Goal: Information Seeking & Learning: Find specific fact

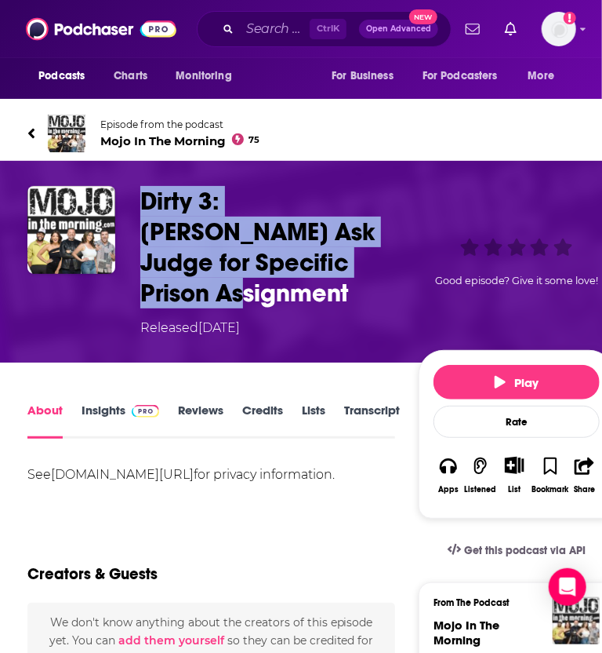
drag, startPoint x: 350, startPoint y: 264, endPoint x: 147, endPoint y: 204, distance: 211.7
click at [147, 204] on h1 "Dirty 3: Diddy Ask Judge for Specific Prison Assignment" at bounding box center [276, 247] width 272 height 122
copy h1 "Dirty 3: Diddy Ask Judge for Specific Prison Assignment"
click at [125, 402] on span at bounding box center [142, 409] width 34 height 15
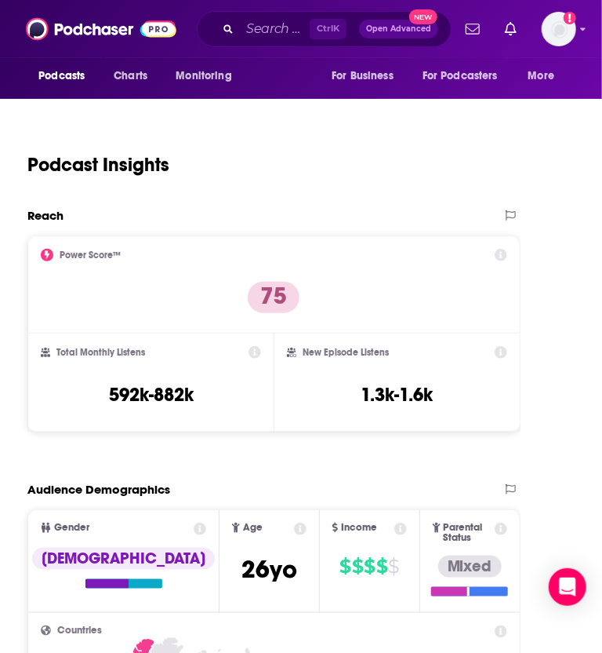
scroll to position [1970, 0]
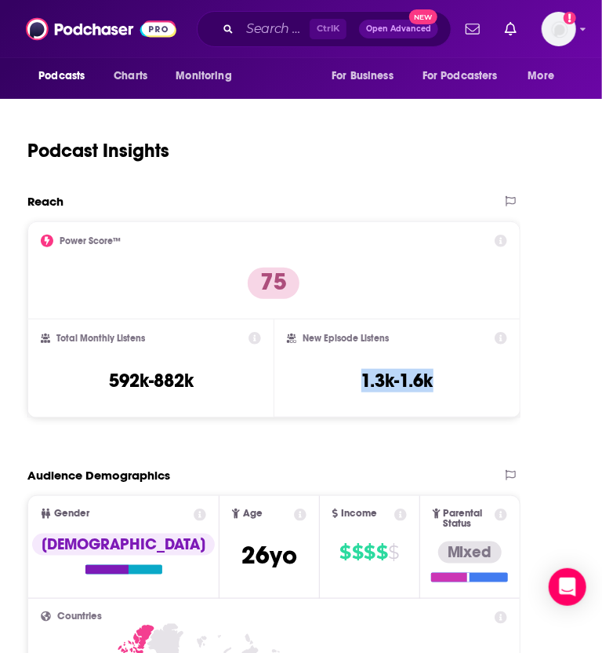
drag, startPoint x: 355, startPoint y: 339, endPoint x: 471, endPoint y: 351, distance: 116.8
click at [471, 351] on div "New Episode Listens 1.3k-1.6k" at bounding box center [397, 368] width 220 height 72
copy h3 "1.3k-1.6k"
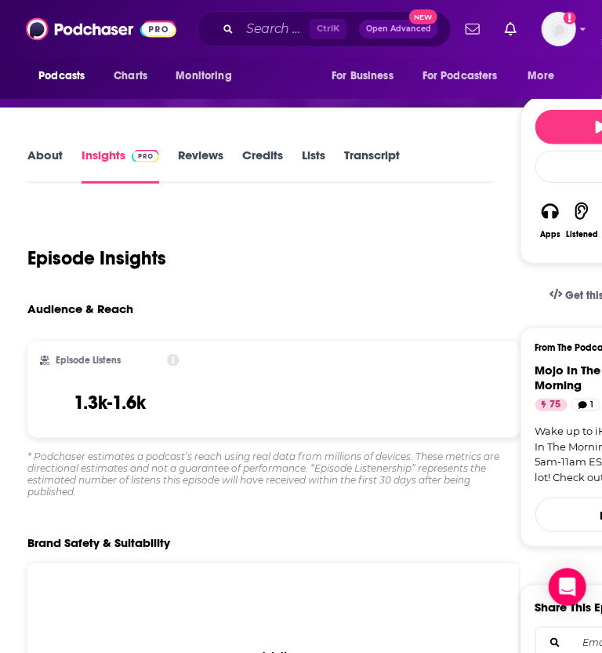
scroll to position [24, 0]
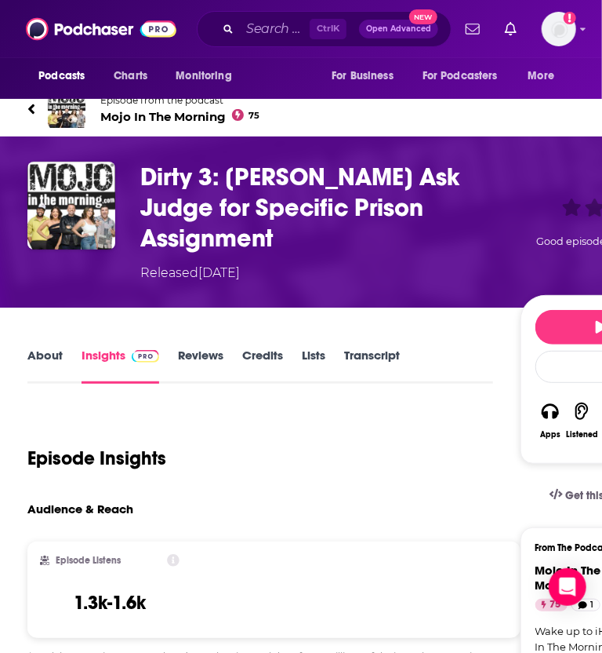
click at [388, 347] on link "Transcript" at bounding box center [372, 365] width 56 height 36
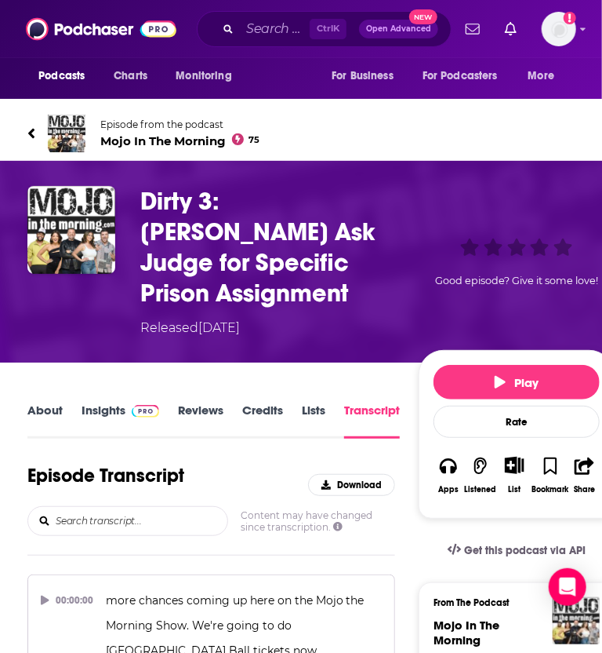
click at [263, 464] on div "Episode Transcript Download" at bounding box center [211, 485] width 368 height 42
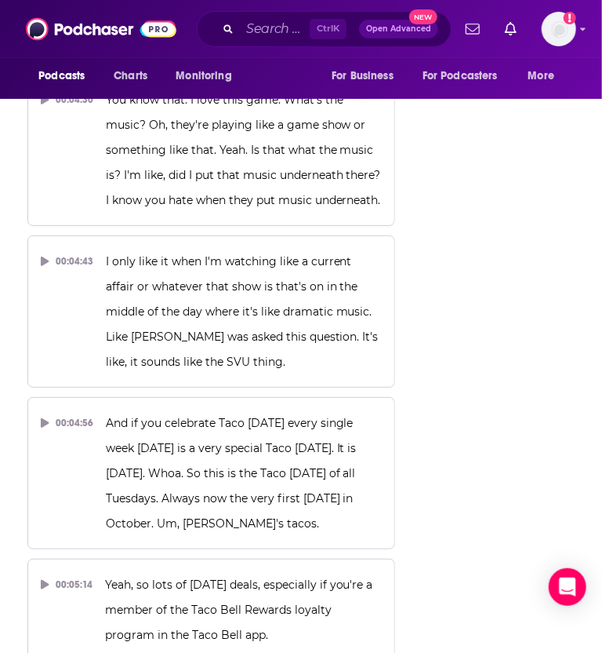
scroll to position [3561, 0]
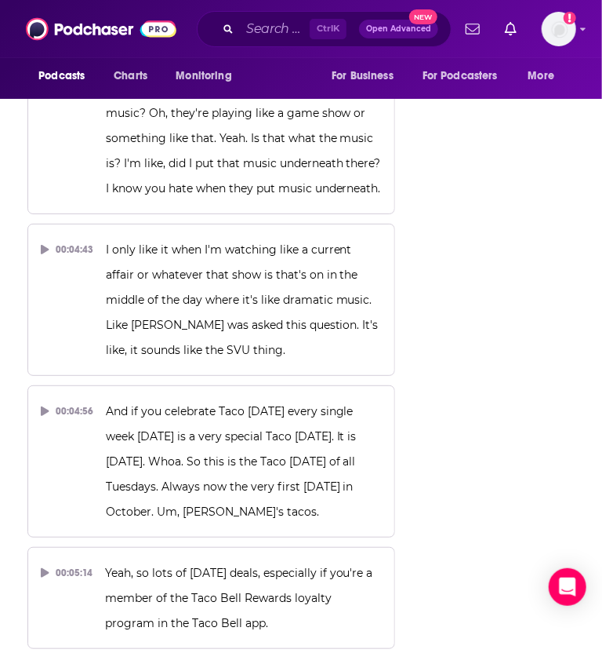
scroll to position [3575, 0]
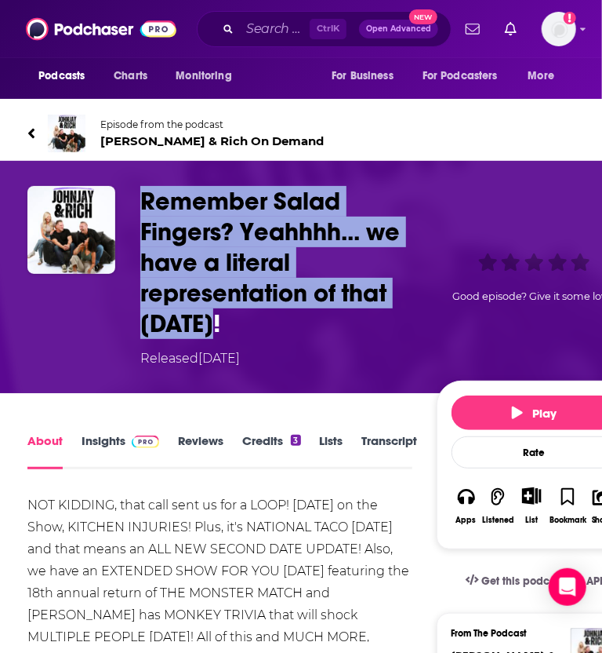
drag, startPoint x: 235, startPoint y: 331, endPoint x: 138, endPoint y: 201, distance: 162.5
click at [138, 201] on div "Remember Salad Fingers? Yeahhhh... we have a literal representation of that Tod…" at bounding box center [329, 277] width 605 height 182
copy h1 "Remember Salad Fingers? Yeahhhh... we have a literal representation of that Tod…"
click at [306, 280] on h1 "Remember Salad Fingers? Yeahhhh... we have a literal representation of that Tod…" at bounding box center [284, 262] width 289 height 153
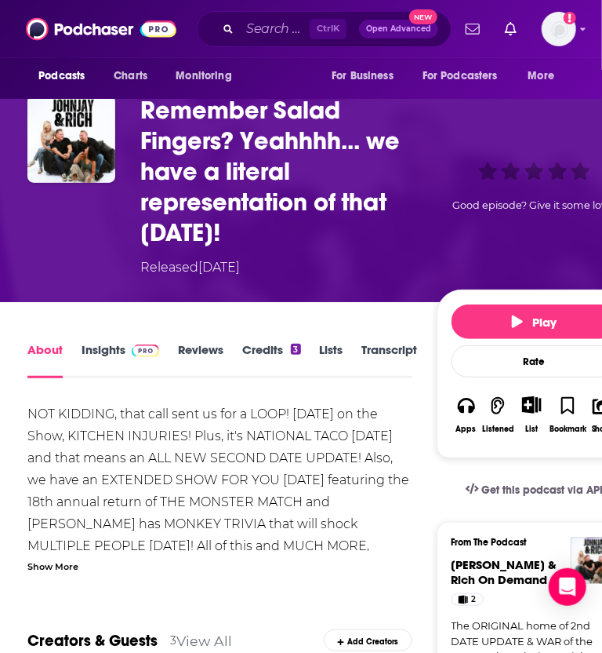
scroll to position [92, 0]
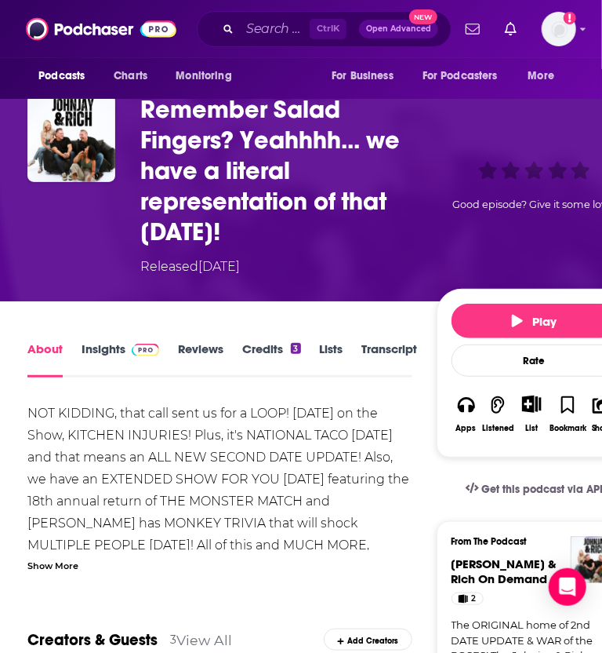
click at [94, 350] on link "Insights" at bounding box center [121, 359] width 78 height 36
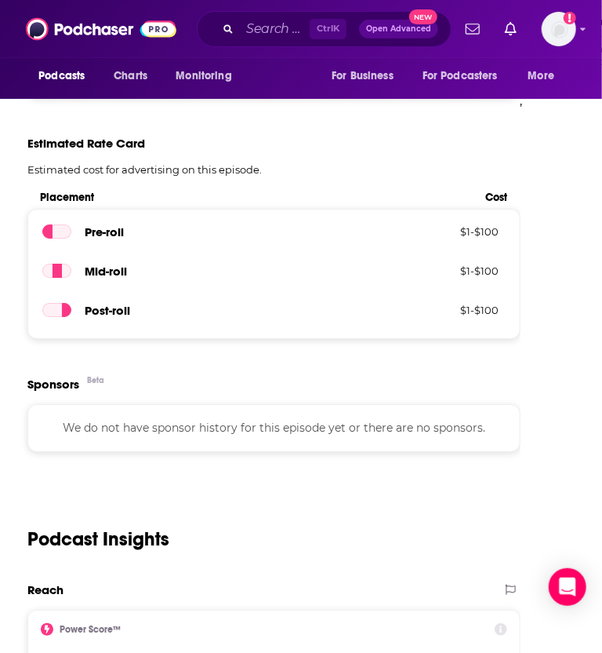
scroll to position [1750, 0]
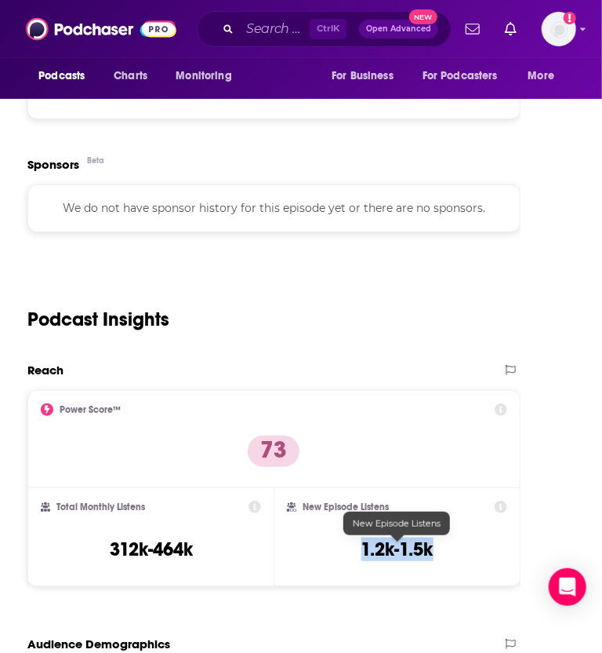
drag, startPoint x: 350, startPoint y: 547, endPoint x: 451, endPoint y: 552, distance: 101.3
click at [451, 552] on div "New Episode Listens 1.2k-1.5k" at bounding box center [397, 536] width 220 height 72
copy h3 "1.2k-1.5k"
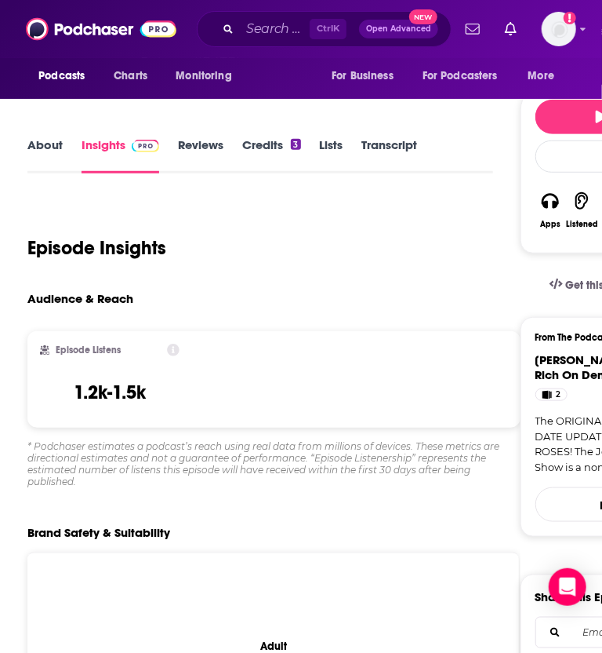
scroll to position [211, 0]
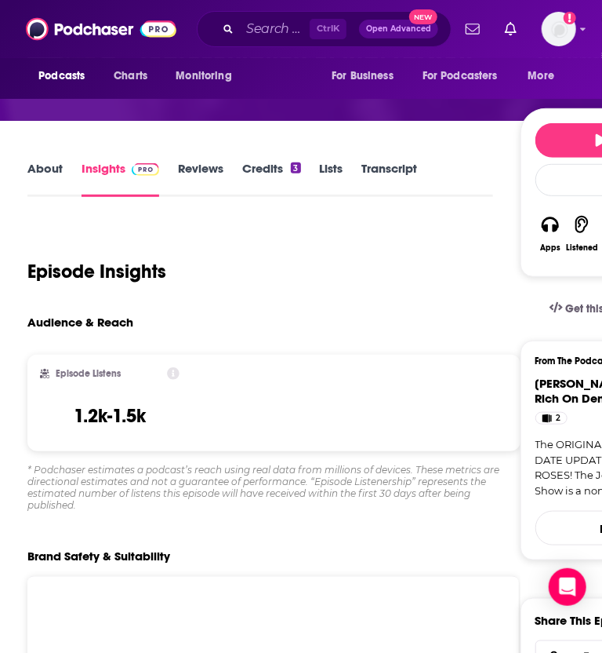
click at [395, 173] on link "Transcript" at bounding box center [390, 179] width 56 height 36
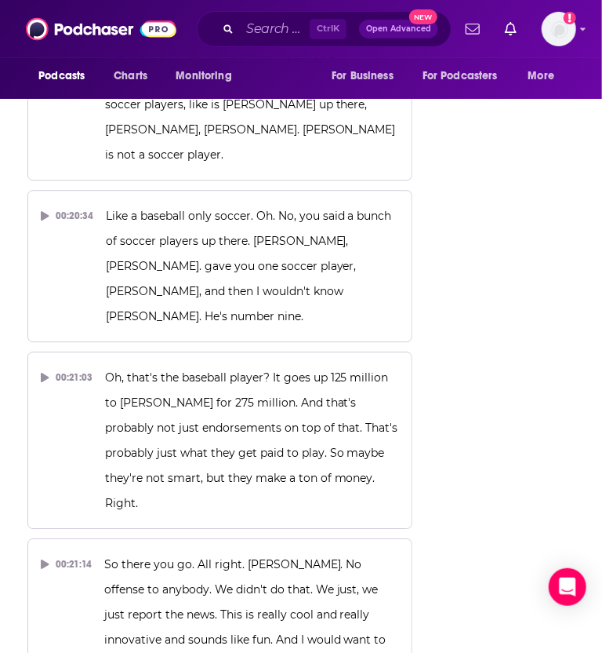
scroll to position [13903, 0]
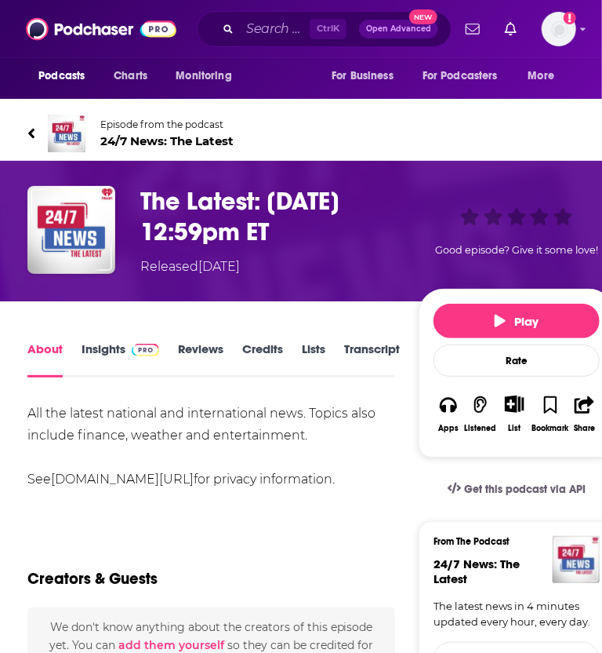
drag, startPoint x: 270, startPoint y: 220, endPoint x: 144, endPoint y: 194, distance: 129.1
click at [144, 194] on h1 "The Latest: 10/07/2025 12:59pm ET" at bounding box center [276, 216] width 272 height 61
copy h1 "The Latest: 10/07/2025 12:59pm ET"
click at [114, 347] on link "Insights" at bounding box center [121, 359] width 78 height 36
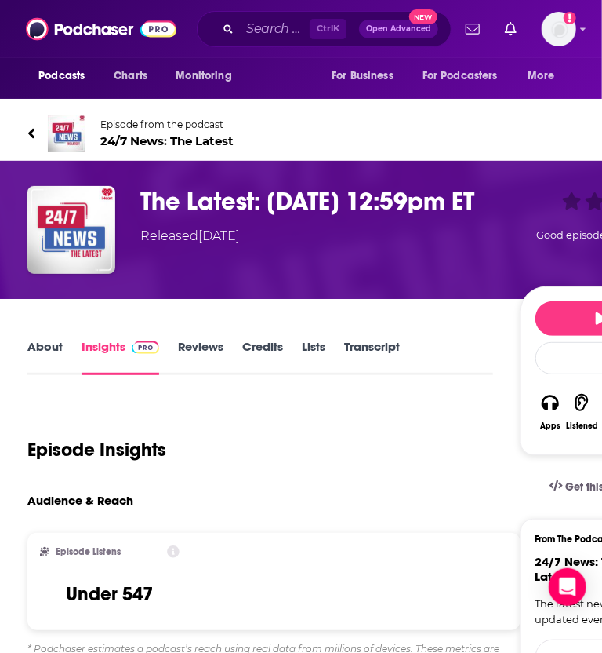
click at [380, 354] on link "Transcript" at bounding box center [372, 357] width 56 height 36
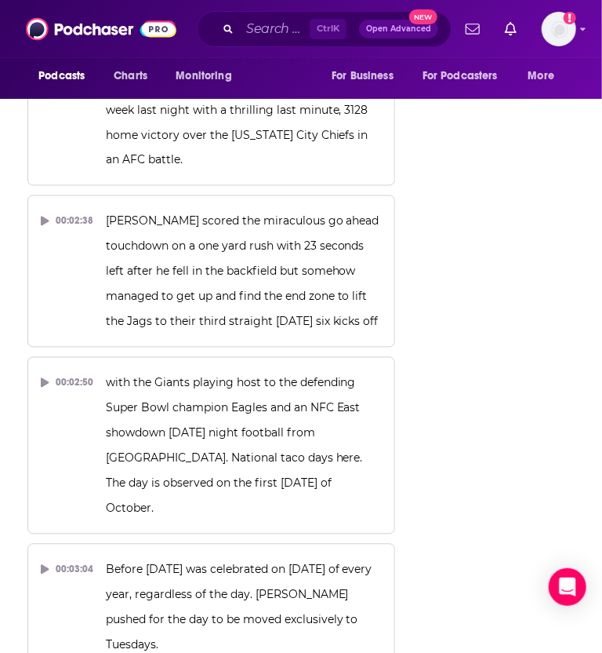
scroll to position [2763, 0]
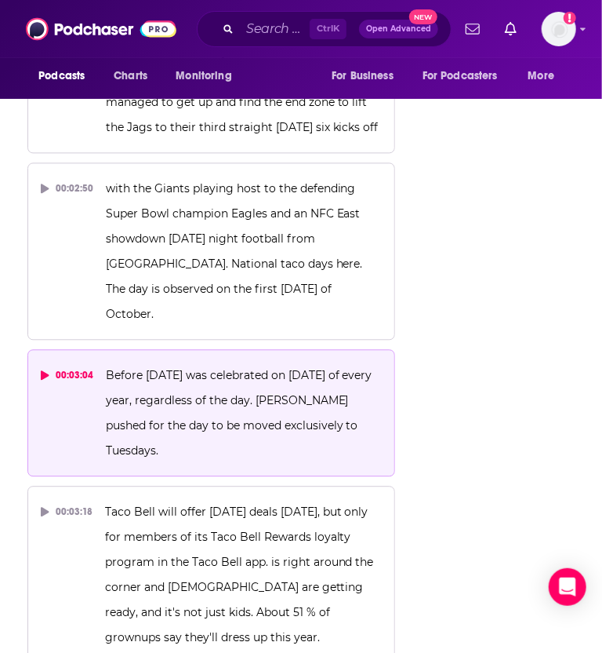
drag, startPoint x: 104, startPoint y: 216, endPoint x: 235, endPoint y: 296, distance: 153.5
click at [235, 362] on p "Before 2024, National Taco Day was celebrated on October 4th of every year, reg…" at bounding box center [244, 412] width 277 height 100
copy span "Before 2024, National Taco Day was celebrated on October 4th of every year, reg…"
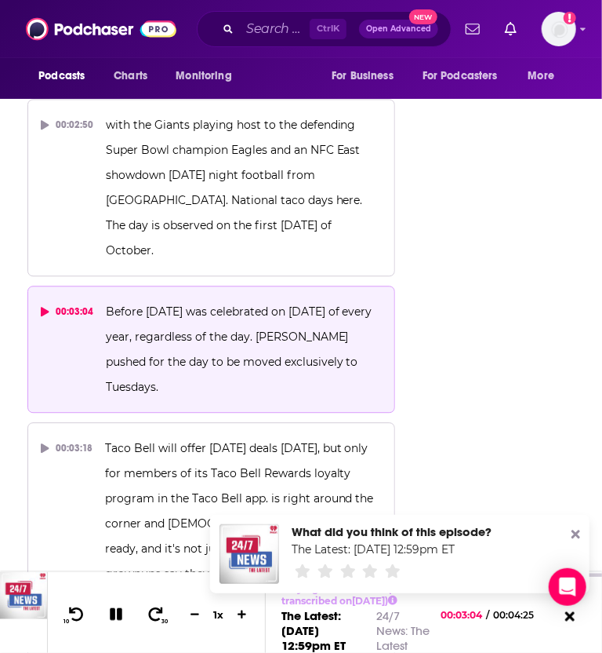
scroll to position [2828, 0]
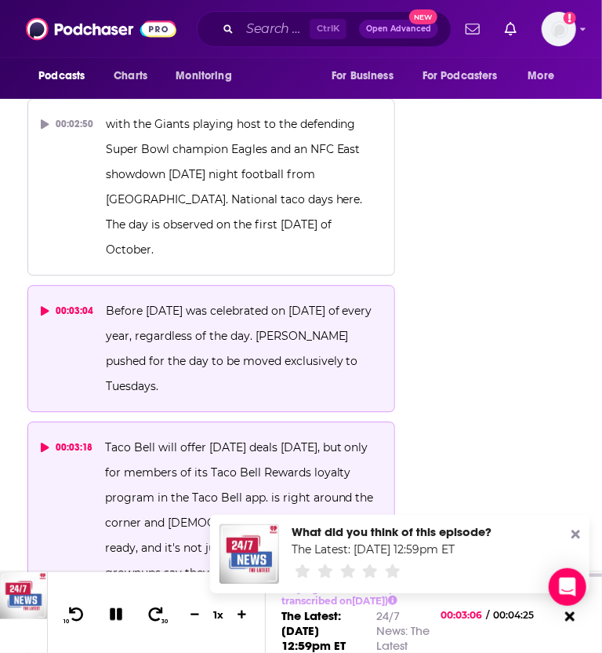
drag, startPoint x: 100, startPoint y: 285, endPoint x: 238, endPoint y: 327, distance: 143.7
click at [238, 421] on button "00:03:18 Taco Bell will offer national Taco Day deals today, but only for membe…" at bounding box center [211, 509] width 368 height 177
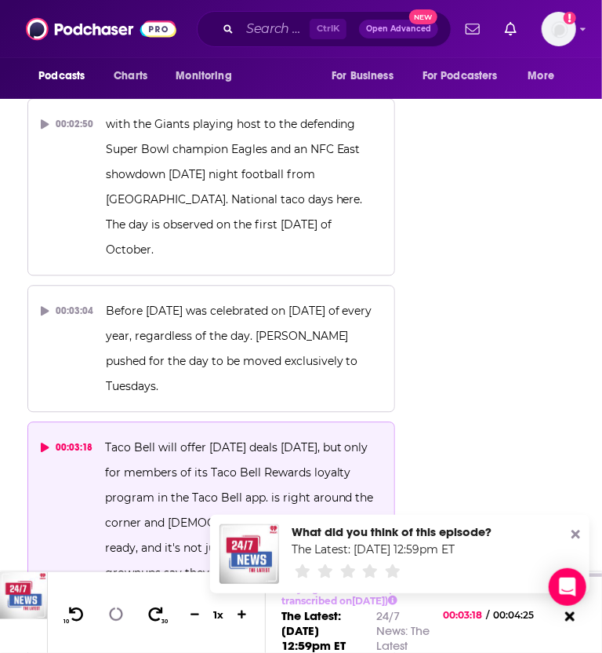
click at [238, 435] on p "Taco Bell will offer national Taco Day deals today, but only for members of its…" at bounding box center [244, 510] width 278 height 151
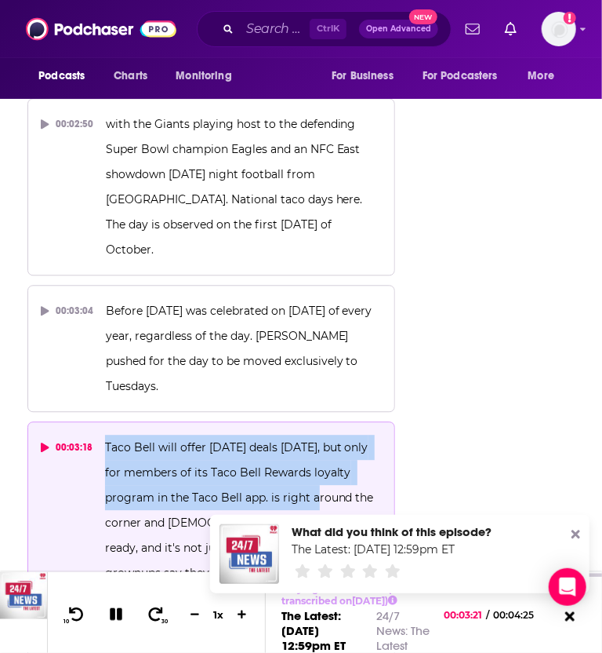
drag, startPoint x: 103, startPoint y: 288, endPoint x: 305, endPoint y: 343, distance: 209.7
click at [305, 440] on span "Taco Bell will offer national Taco Day deals today, but only for members of its…" at bounding box center [241, 510] width 272 height 140
copy span "Taco Bell will offer national Taco Day deals today, but only for members of its…"
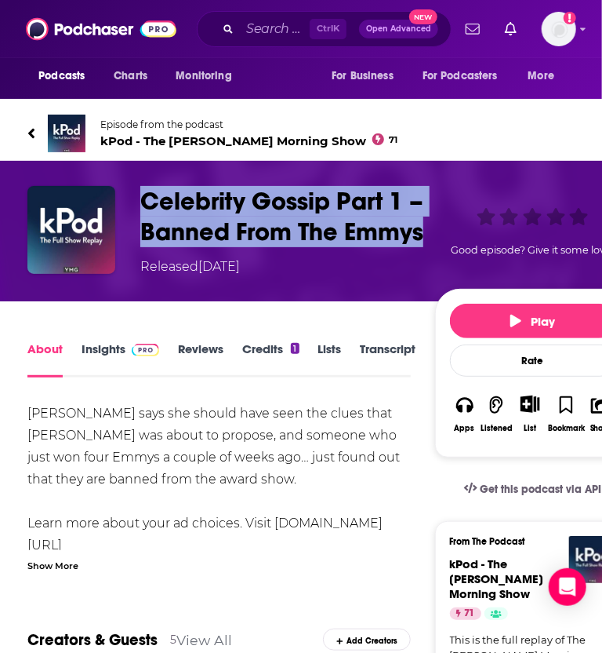
drag, startPoint x: 427, startPoint y: 233, endPoint x: 143, endPoint y: 202, distance: 285.7
click at [143, 202] on h1 "Celebrity Gossip Part 1 – Banned From The Emmys" at bounding box center [284, 216] width 288 height 61
copy h1 "Celebrity Gossip Part 1 – Banned From The Emmys"
click at [117, 346] on link "Insights" at bounding box center [121, 359] width 78 height 36
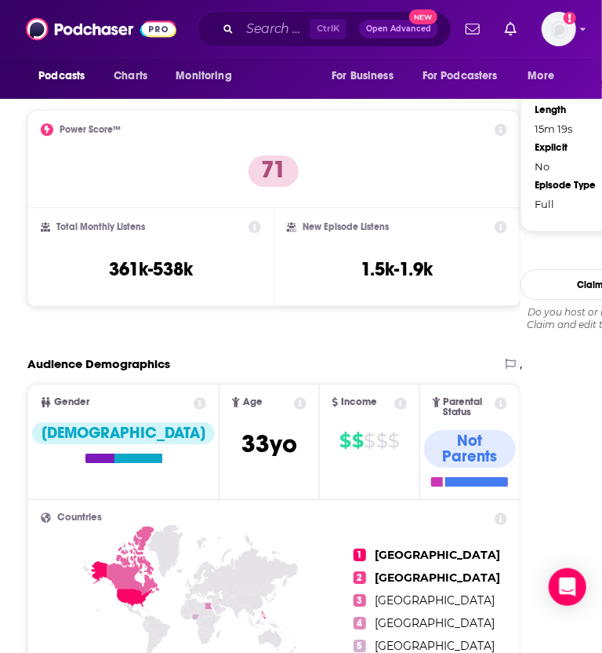
scroll to position [1207, 0]
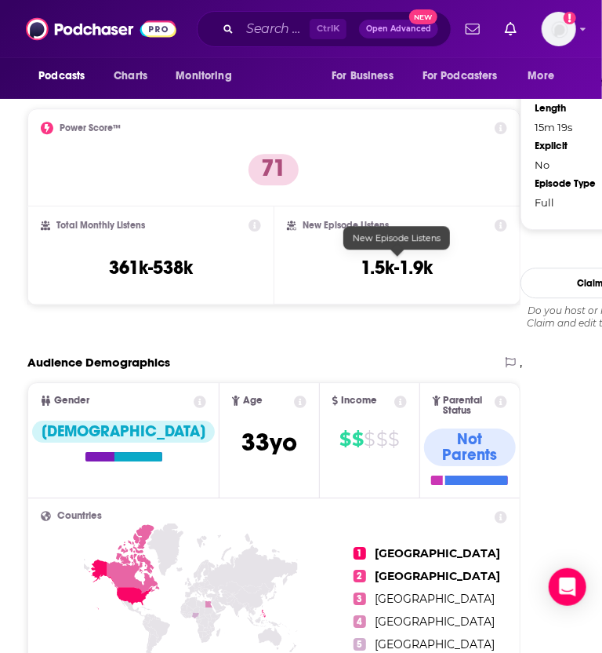
drag, startPoint x: 356, startPoint y: 263, endPoint x: 476, endPoint y: 263, distance: 120.0
click at [476, 263] on div "New Episode Listens 1.5k-1.9k" at bounding box center [397, 255] width 220 height 72
drag, startPoint x: 457, startPoint y: 264, endPoint x: 329, endPoint y: 264, distance: 128.6
click at [329, 264] on div "New Episode Listens 1.5k-1.9k" at bounding box center [397, 255] width 220 height 72
copy h3 "1.5k-1.9k"
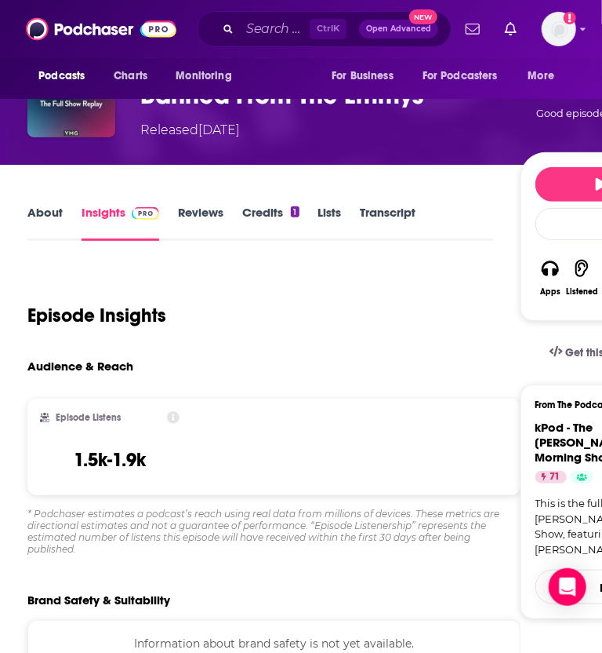
scroll to position [0, 0]
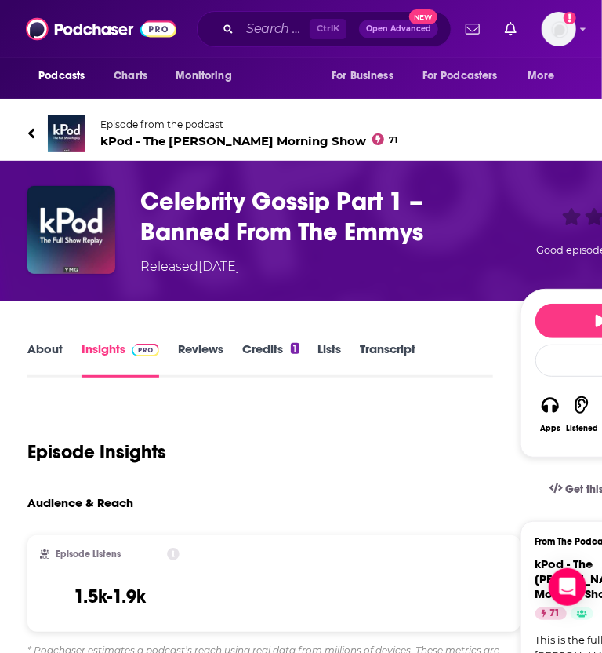
click at [389, 342] on link "Transcript" at bounding box center [389, 359] width 56 height 36
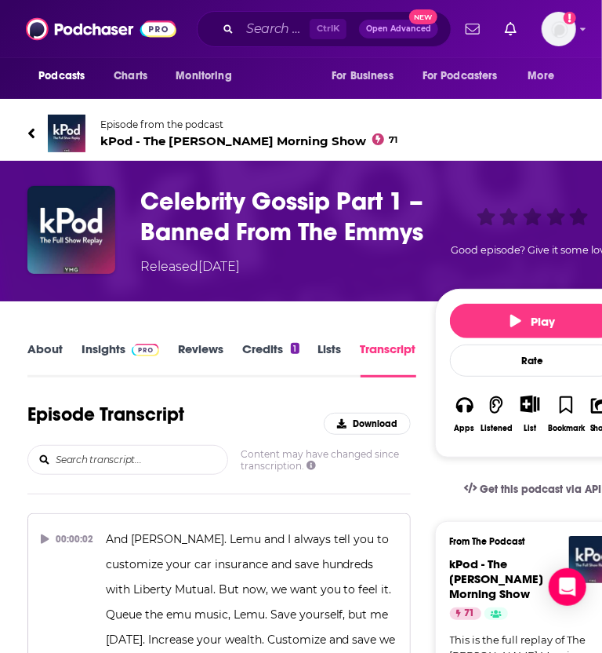
click at [247, 403] on div "Episode Transcript Download" at bounding box center [219, 423] width 384 height 42
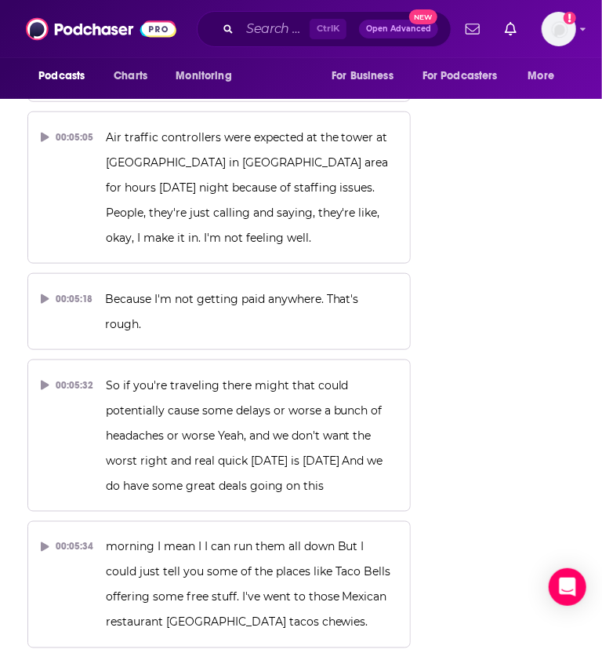
scroll to position [4885, 0]
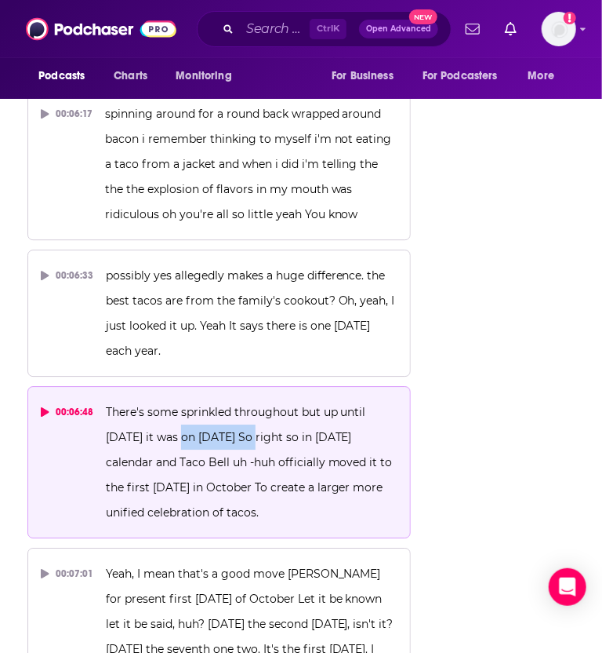
drag, startPoint x: 224, startPoint y: 303, endPoint x: 149, endPoint y: 292, distance: 76.1
click at [149, 399] on p "There's some sprinkled throughout but up until 2024 it was on October 4th So ri…" at bounding box center [252, 461] width 292 height 125
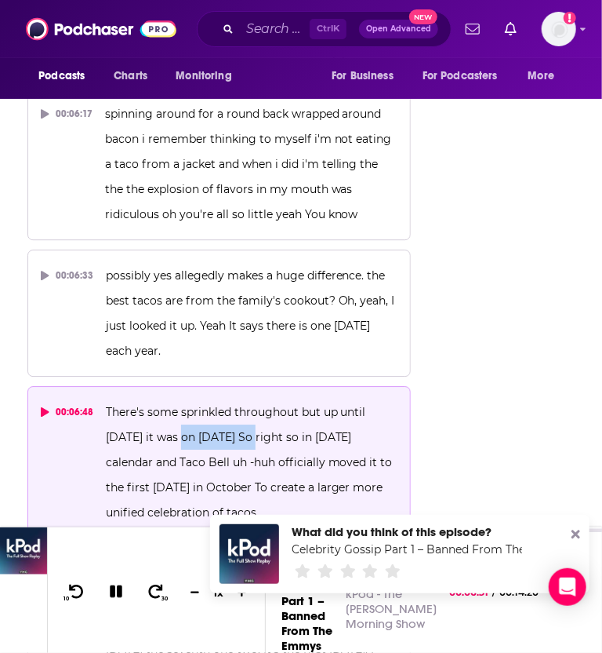
drag, startPoint x: 149, startPoint y: 292, endPoint x: 286, endPoint y: 369, distance: 157.3
click at [286, 399] on p "There's some sprinkled throughout but up until 2024 it was on October 4th So ri…" at bounding box center [252, 461] width 292 height 125
copy span "up until 2024 it was on October 4th So right so in 2024 national day calendar a…"
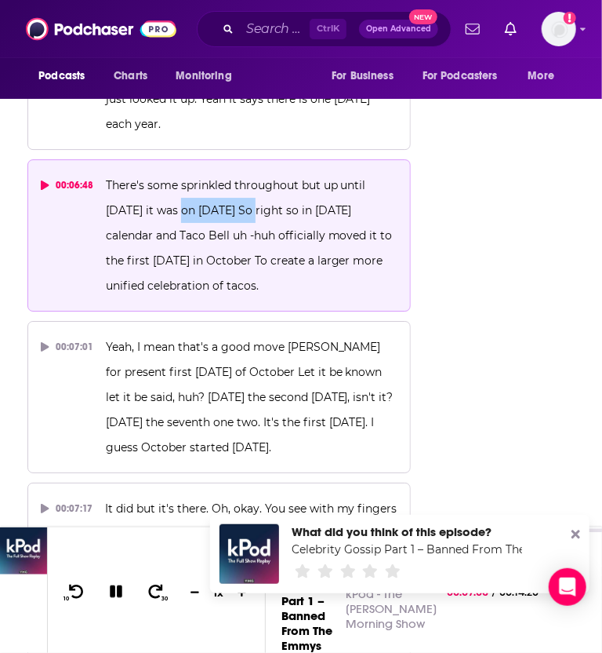
scroll to position [5102, 0]
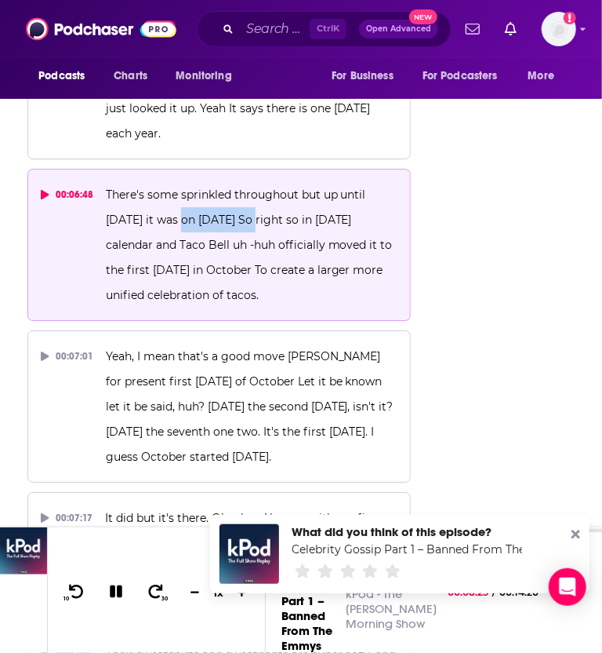
click at [10, 342] on div "About Insights Reviews Credits 1 Lists Transcript Episode Transcript Download C…" at bounding box center [218, 22] width 432 height 9571
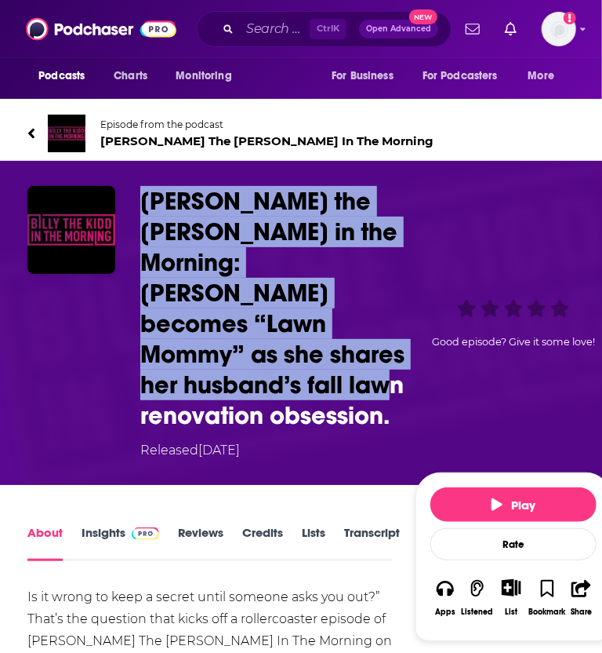
drag, startPoint x: 395, startPoint y: 363, endPoint x: 138, endPoint y: 205, distance: 301.5
click at [138, 205] on div "[PERSON_NAME] the [PERSON_NAME] in the Morning:[PERSON_NAME] becomes “Lawn Momm…" at bounding box center [319, 323] width 584 height 274
copy h1 "[PERSON_NAME] the [PERSON_NAME] in the Morning:[PERSON_NAME] becomes “Lawn Momm…"
click at [93, 525] on link "Insights" at bounding box center [121, 543] width 78 height 36
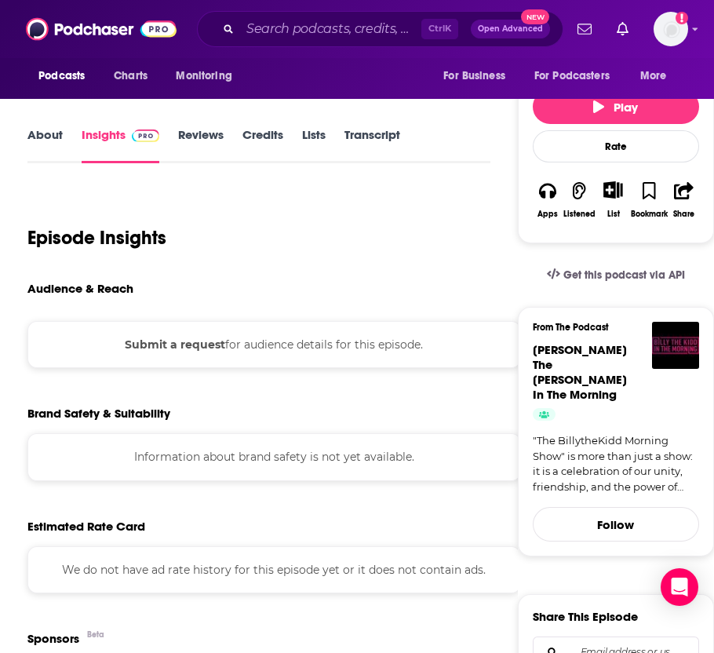
scroll to position [342, 0]
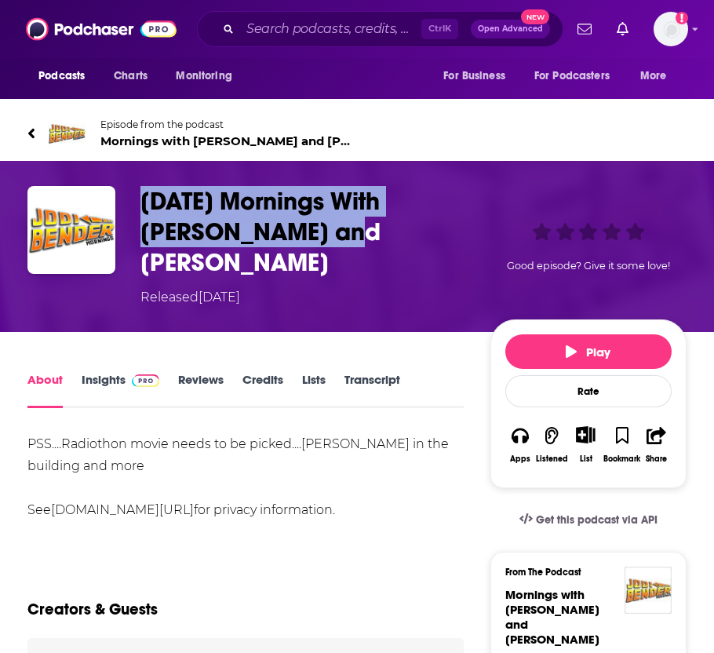
drag, startPoint x: 279, startPoint y: 229, endPoint x: 123, endPoint y: 190, distance: 160.9
click at [123, 190] on div "[DATE] Mornings With [PERSON_NAME] and [PERSON_NAME] Released [DATE] Good episo…" at bounding box center [356, 246] width 659 height 121
copy div "[DATE] Mornings With [PERSON_NAME] and [PERSON_NAME]"
click at [107, 372] on link "Insights" at bounding box center [121, 390] width 78 height 36
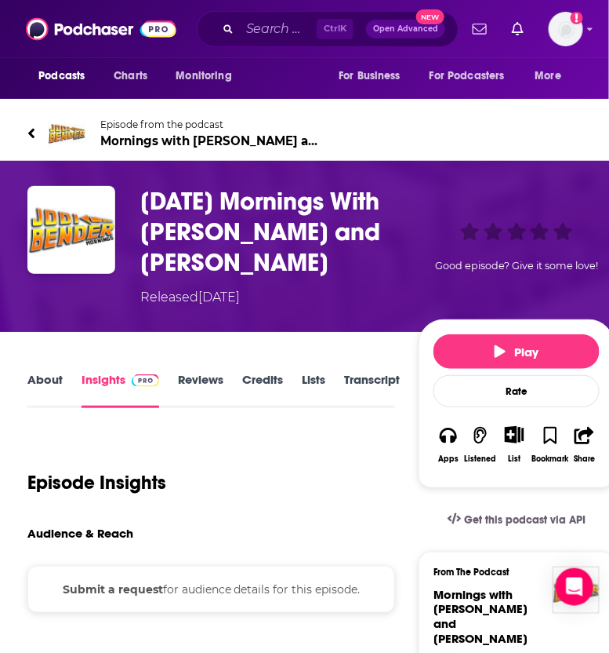
click at [237, 438] on div "Episode Insights" at bounding box center [211, 473] width 368 height 80
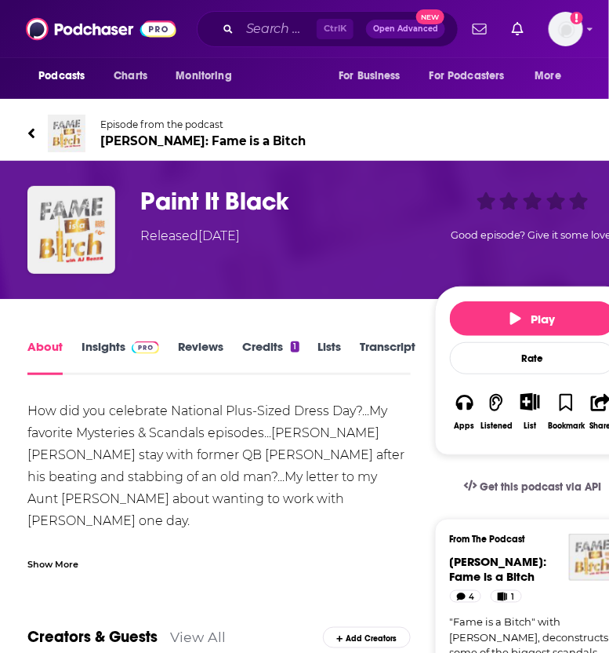
click at [109, 345] on link "Insights" at bounding box center [121, 357] width 78 height 36
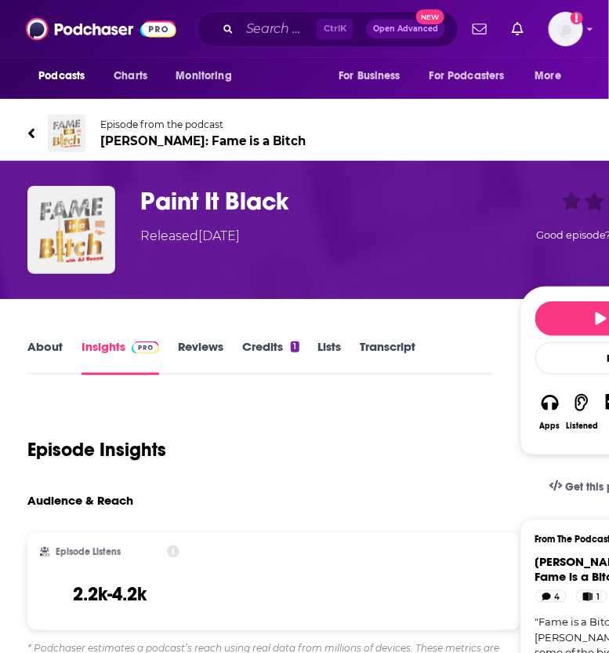
click at [55, 351] on link "About" at bounding box center [44, 357] width 35 height 36
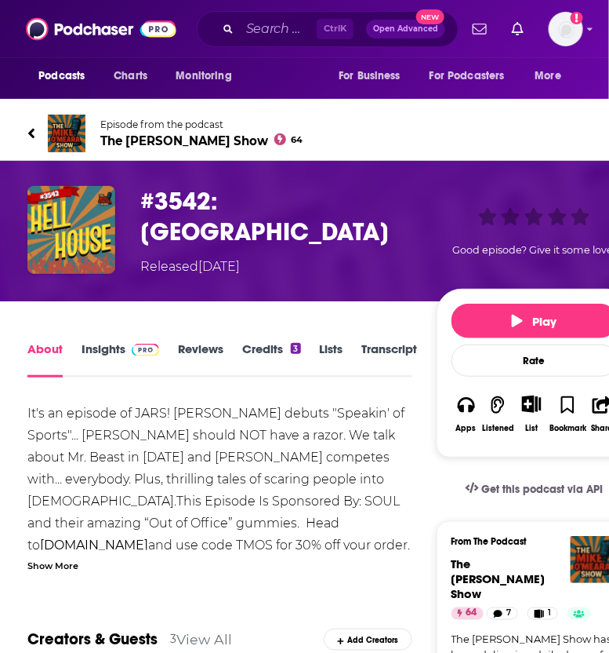
click at [110, 341] on link "Insights" at bounding box center [121, 359] width 78 height 36
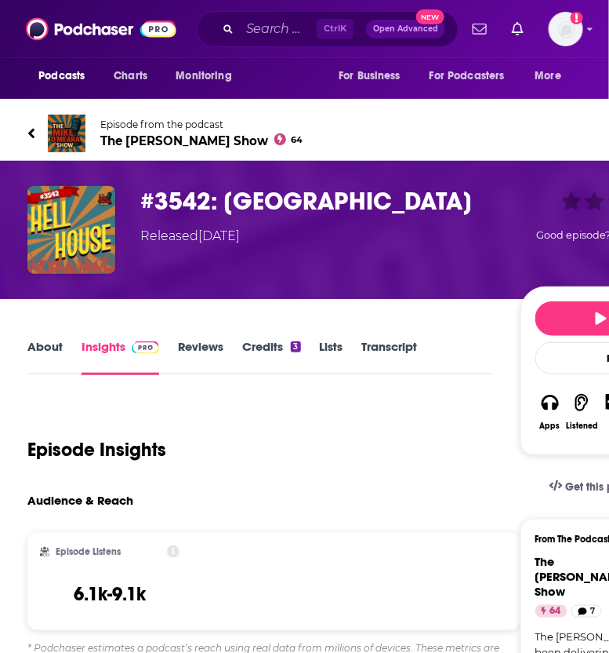
click at [52, 350] on link "About" at bounding box center [44, 357] width 35 height 36
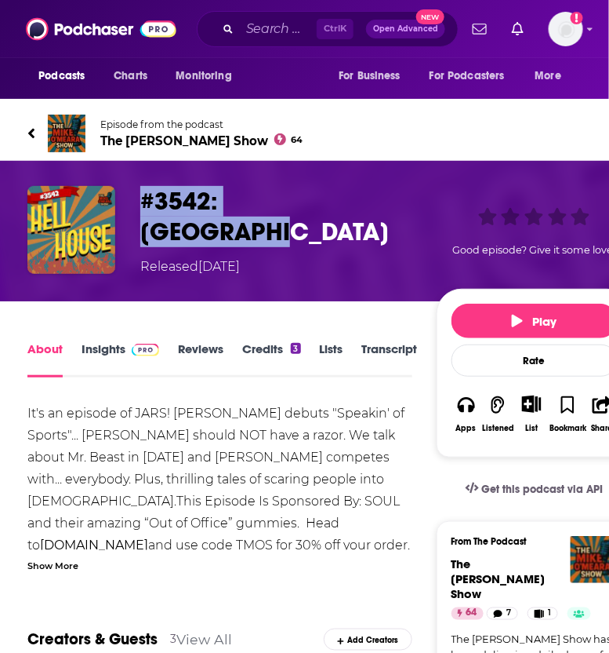
drag, startPoint x: 365, startPoint y: 195, endPoint x: 142, endPoint y: 206, distance: 223.0
click at [142, 206] on h1 "#3542: [GEOGRAPHIC_DATA]" at bounding box center [284, 216] width 289 height 61
copy h1 "#3542: [GEOGRAPHIC_DATA]"
click at [107, 349] on link "Insights" at bounding box center [121, 359] width 78 height 36
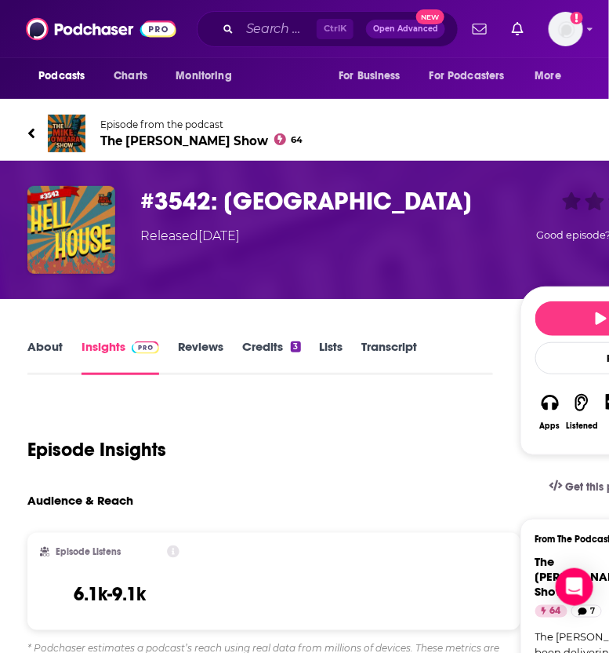
drag, startPoint x: 511, startPoint y: 414, endPoint x: 483, endPoint y: 415, distance: 27.5
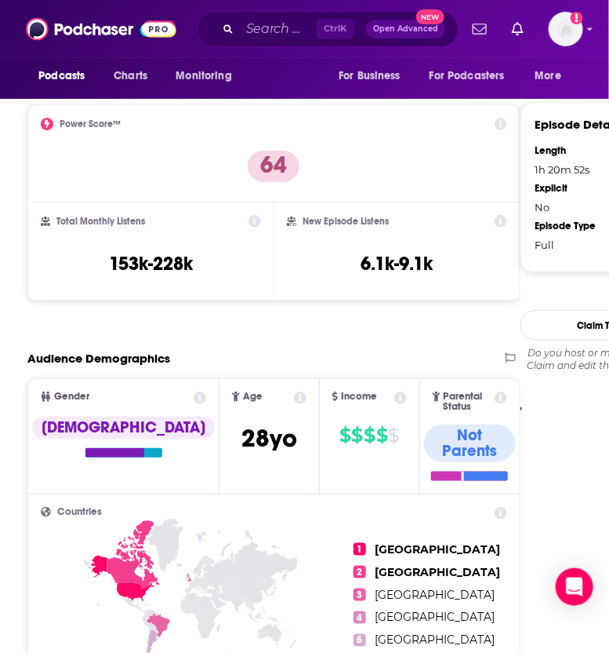
scroll to position [1209, 0]
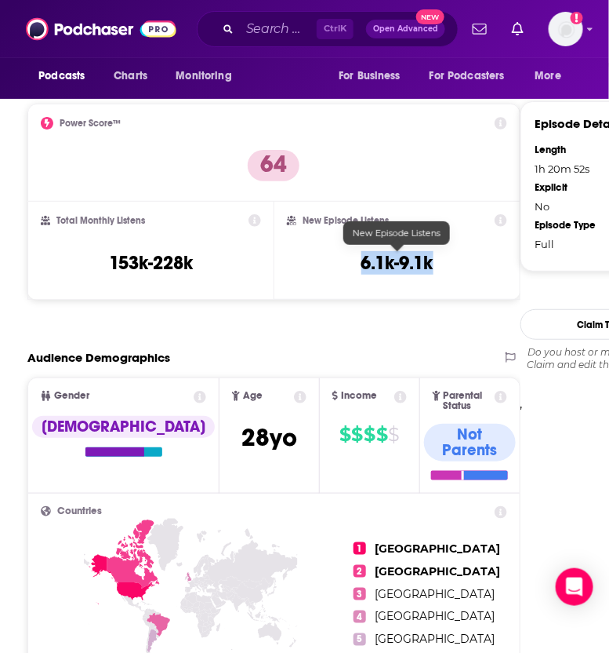
drag, startPoint x: 348, startPoint y: 258, endPoint x: 438, endPoint y: 267, distance: 89.8
click at [438, 267] on div "New Episode Listens 6.1k-9.1k" at bounding box center [397, 250] width 220 height 72
copy h3 "6.1k-9.1k"
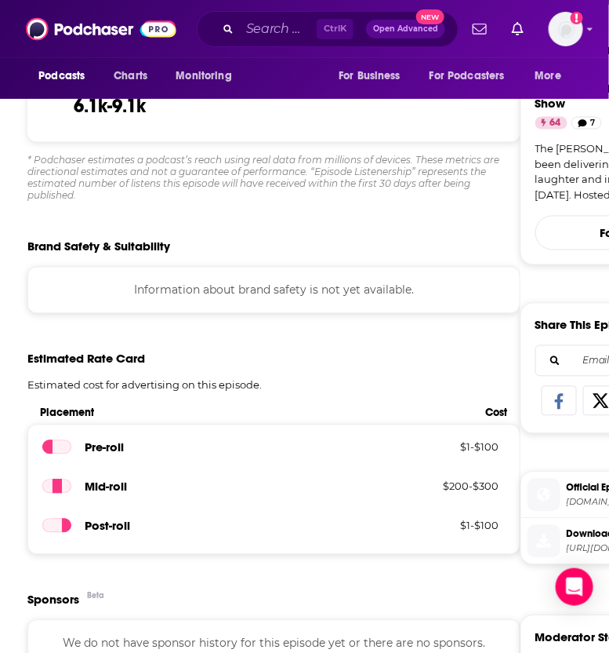
scroll to position [0, 0]
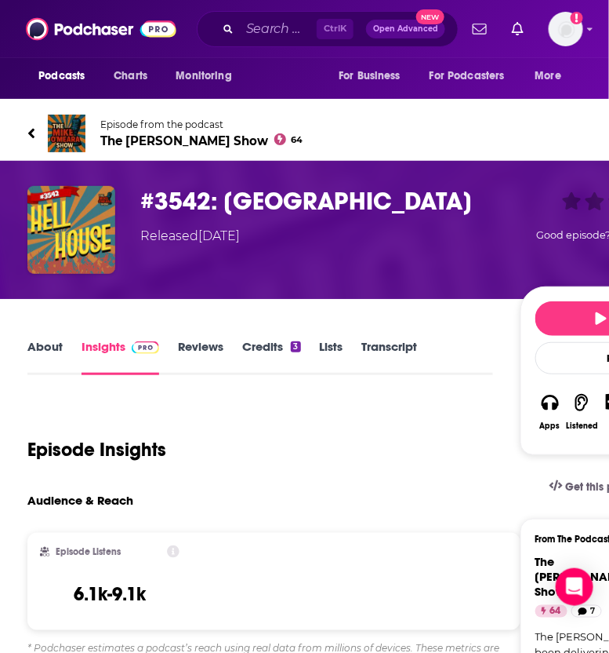
click at [401, 351] on link "Transcript" at bounding box center [390, 357] width 56 height 36
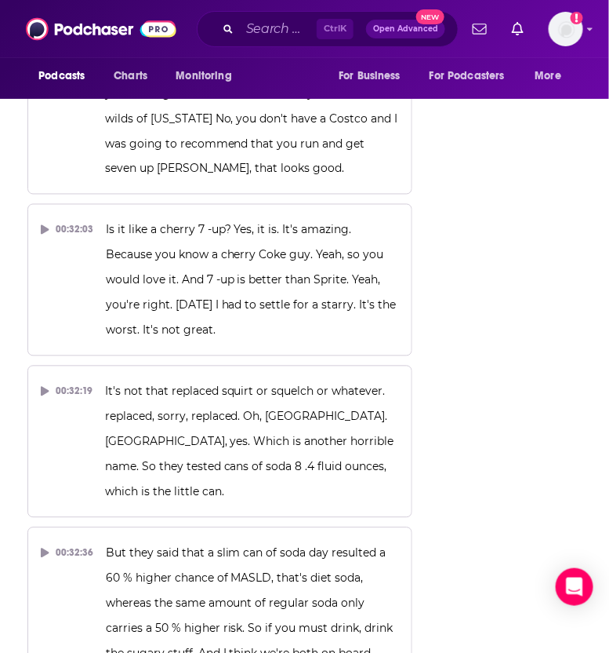
scroll to position [22418, 0]
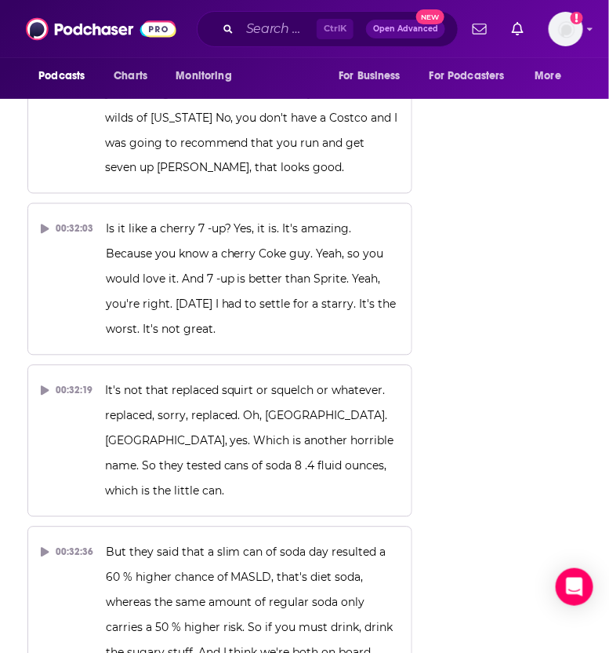
drag, startPoint x: 102, startPoint y: 387, endPoint x: 290, endPoint y: 414, distance: 190.1
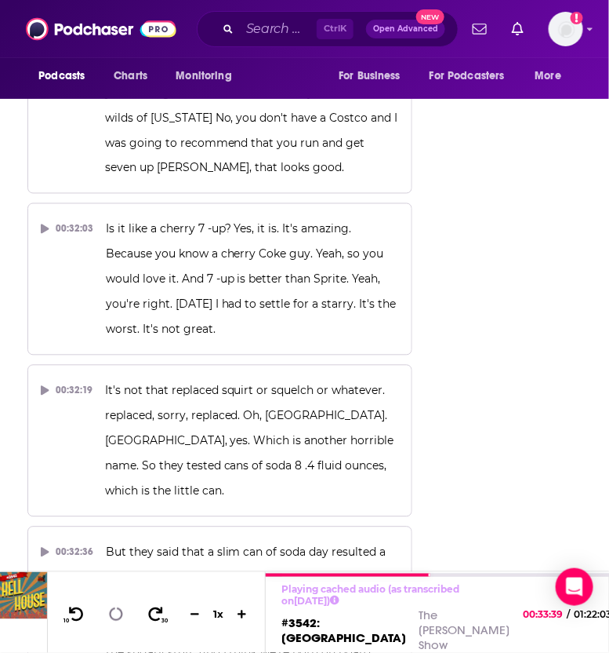
drag, startPoint x: 103, startPoint y: 387, endPoint x: 216, endPoint y: 399, distance: 114.3
drag, startPoint x: 102, startPoint y: 386, endPoint x: 206, endPoint y: 446, distance: 120.5
drag, startPoint x: 240, startPoint y: 467, endPoint x: 106, endPoint y: 394, distance: 153.1
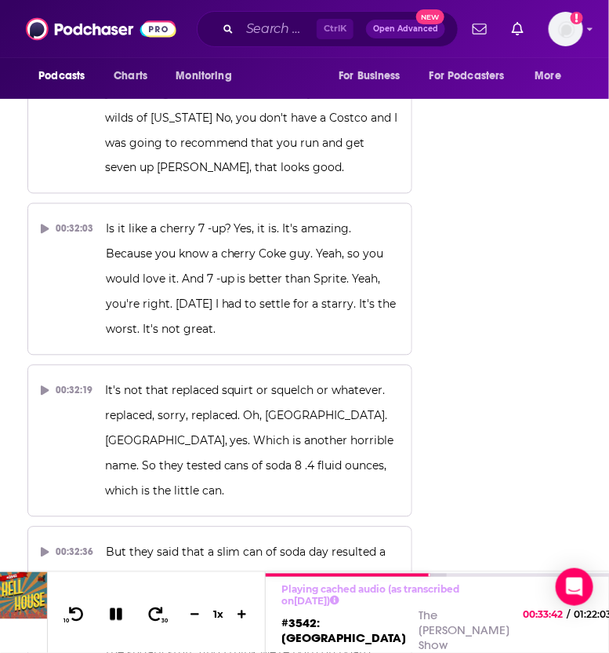
copy span "Well, many places have special taco deals today through loyalty apps and progra…"
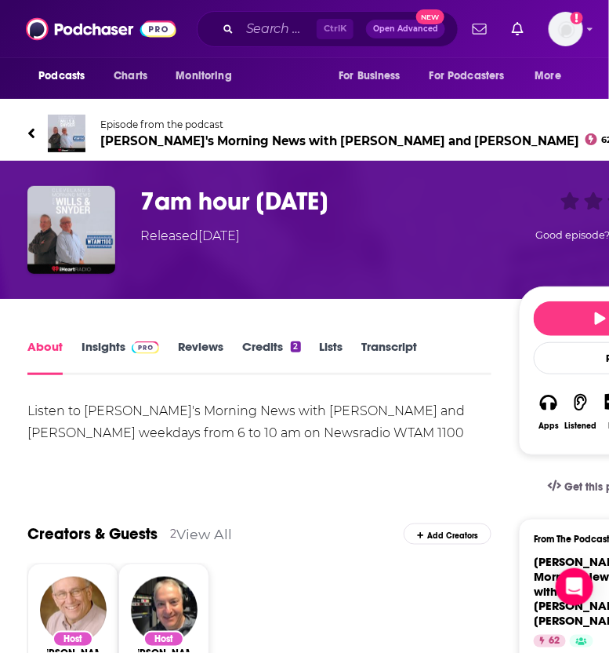
click at [111, 358] on link "Insights" at bounding box center [121, 357] width 78 height 36
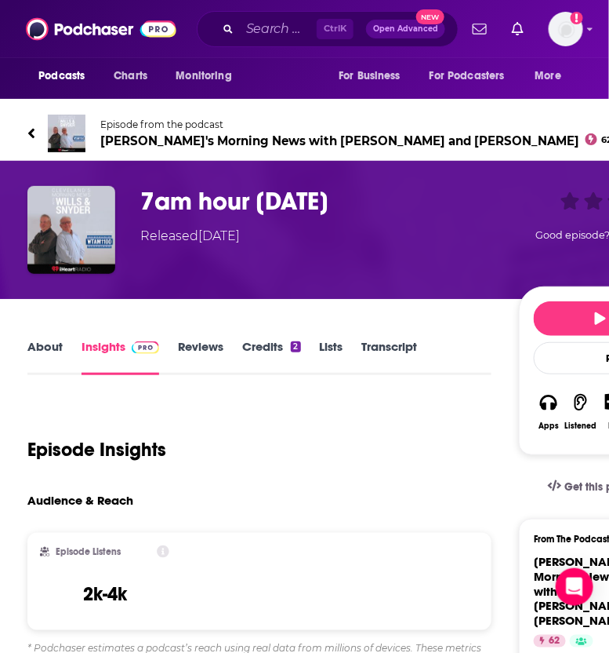
click at [53, 347] on link "About" at bounding box center [44, 357] width 35 height 36
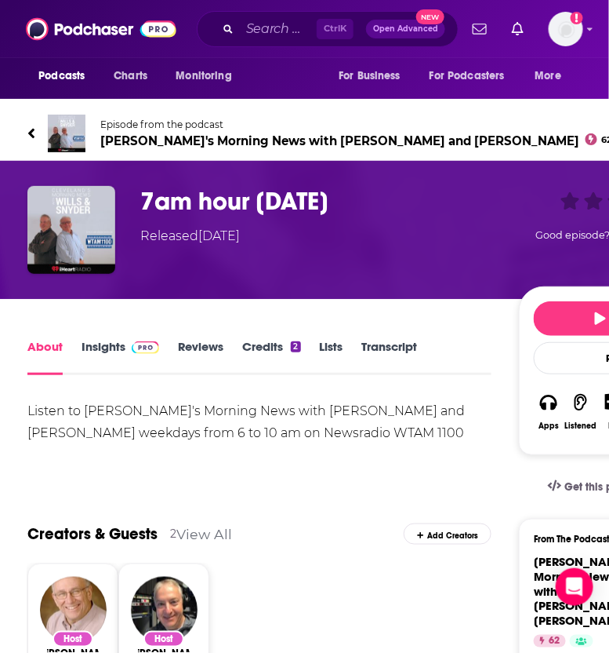
drag, startPoint x: 246, startPoint y: 221, endPoint x: 138, endPoint y: 194, distance: 110.9
click at [138, 194] on div "7am hour [DATE] Released [DATE] Good episode? Give it some love!" at bounding box center [371, 230] width 688 height 88
copy h1 "7am hour [DATE]"
click at [111, 358] on link "Insights" at bounding box center [121, 357] width 78 height 36
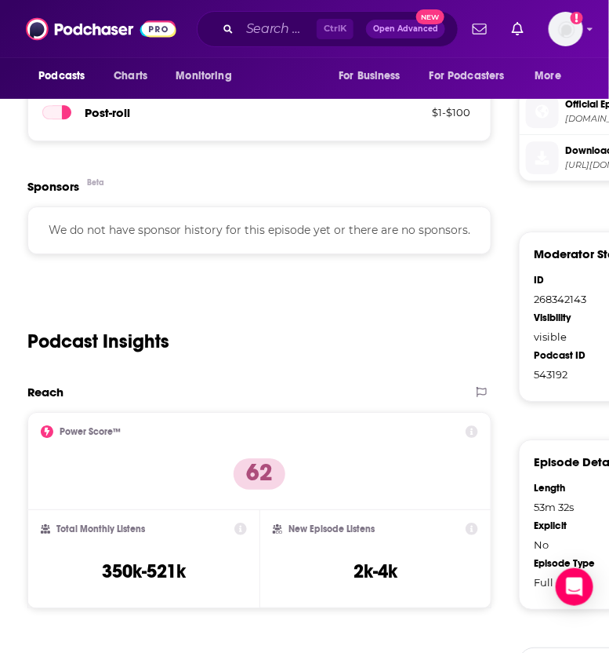
scroll to position [909, 0]
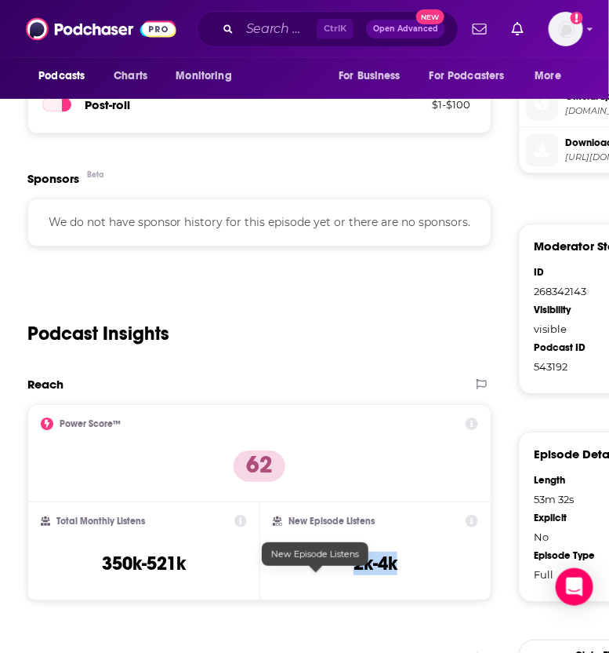
drag, startPoint x: 293, startPoint y: 581, endPoint x: 355, endPoint y: 584, distance: 62.8
click at [355, 584] on div "New Episode Listens 2k-4k" at bounding box center [376, 551] width 206 height 72
copy h3 "2k-4k"
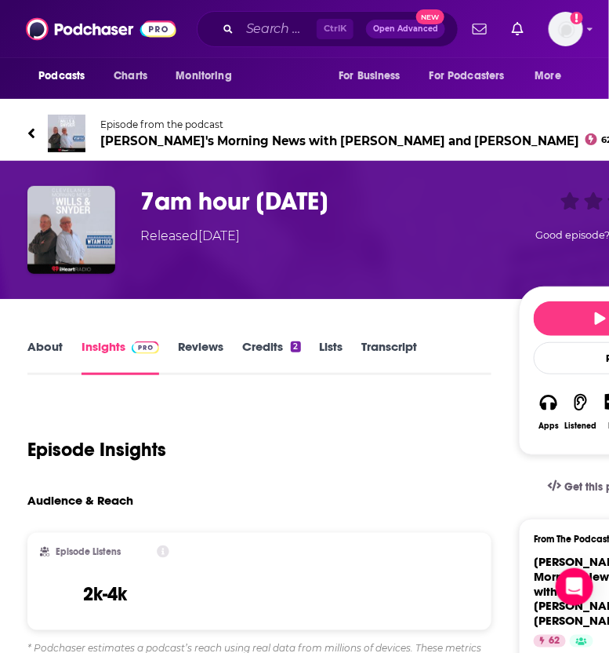
click at [391, 343] on link "Transcript" at bounding box center [390, 357] width 56 height 36
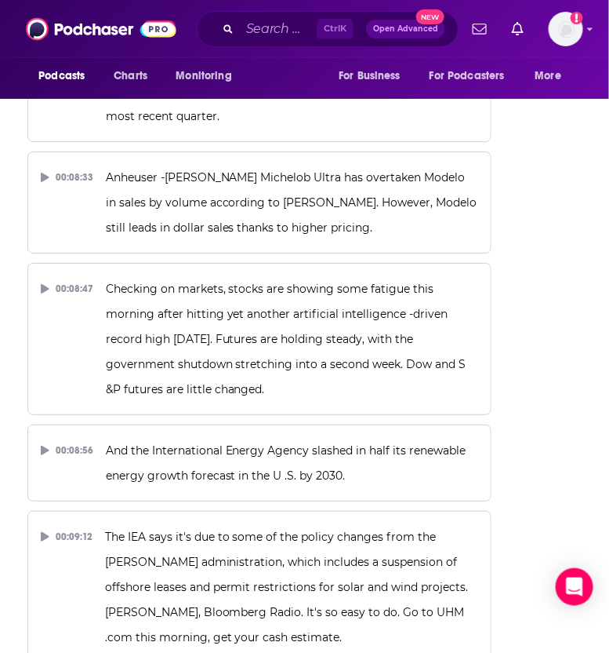
scroll to position [5862, 0]
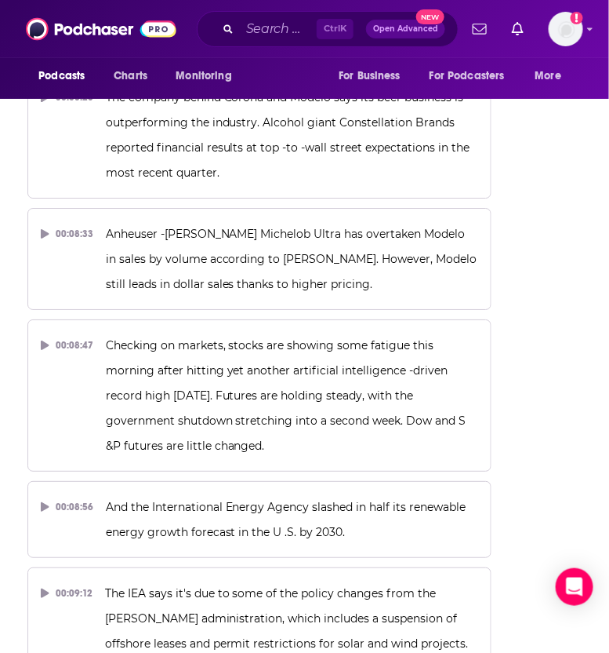
drag, startPoint x: 222, startPoint y: 157, endPoint x: 222, endPoint y: 209, distance: 52.6
copy span "[DATE] was celebrated on October of every year, regardless of the day."
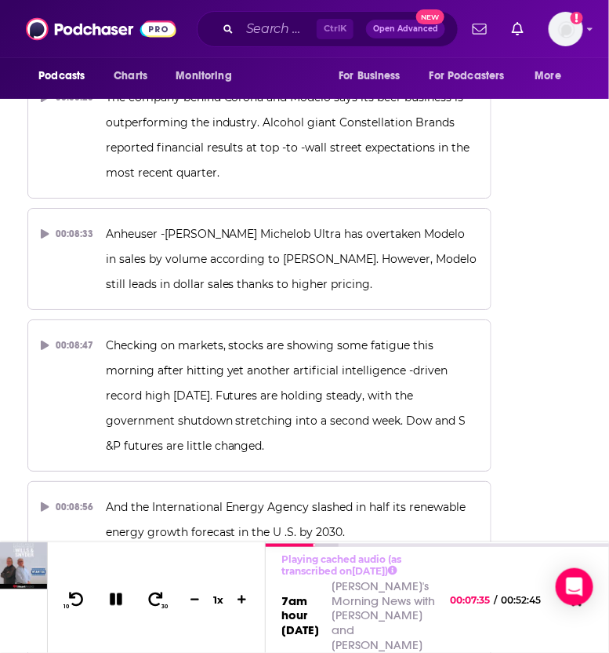
drag, startPoint x: 105, startPoint y: 264, endPoint x: 173, endPoint y: 296, distance: 75.1
copy span "[PERSON_NAME] pushed for the day to be moved exclusively to Tuesdays."
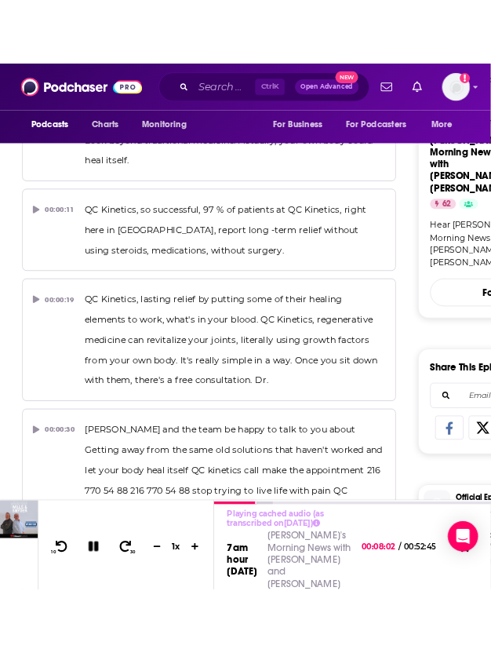
scroll to position [0, 0]
